Goal: Information Seeking & Learning: Check status

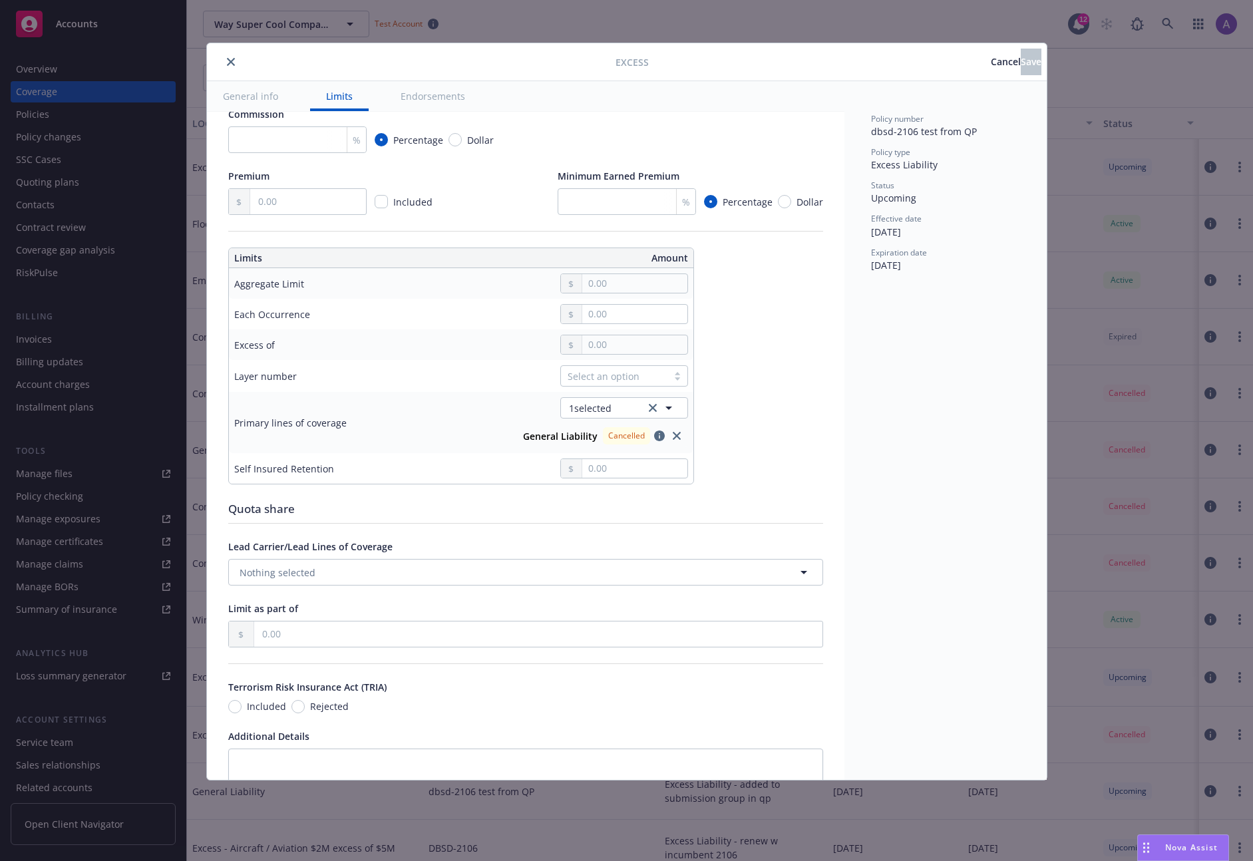
scroll to position [255, 0]
